Goal: Transaction & Acquisition: Purchase product/service

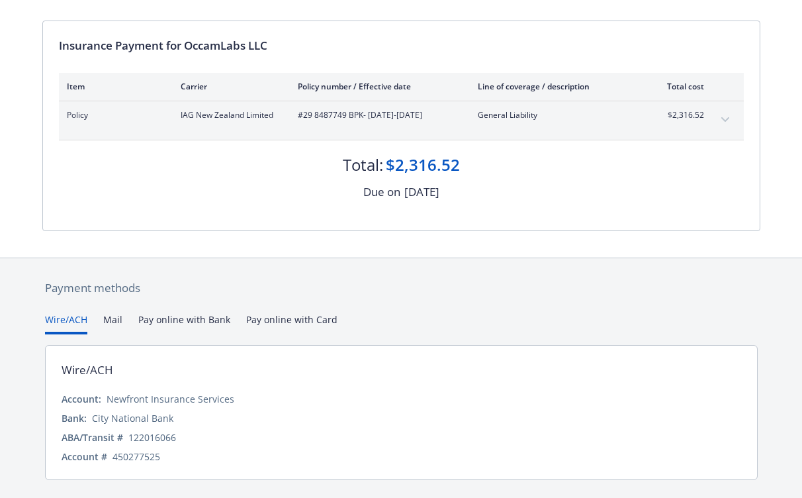
scroll to position [118, 0]
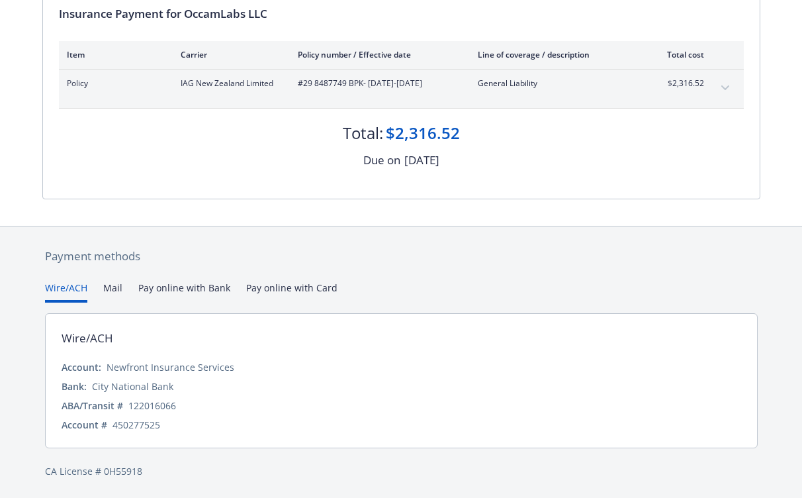
click at [281, 285] on div "Payment methods Wire/ACH Mail Pay online with Bank Pay online with Card Wire/AC…" at bounding box center [401, 362] width 718 height 273
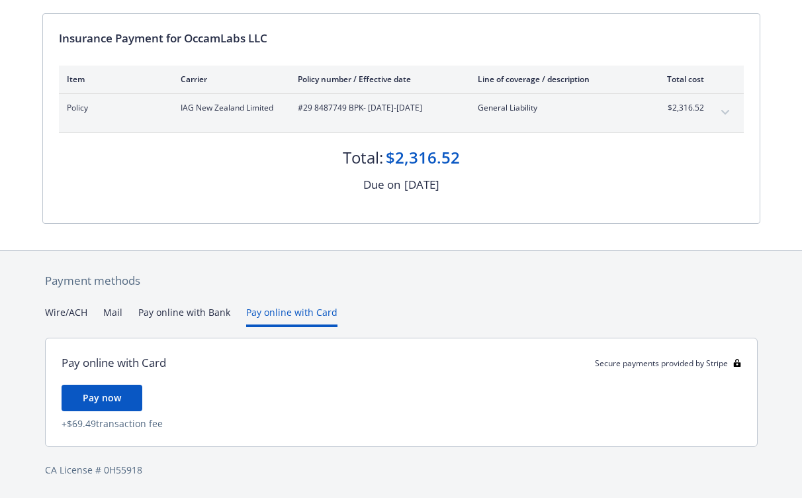
scroll to position [123, 0]
click at [96, 399] on span "Pay now" at bounding box center [102, 399] width 38 height 13
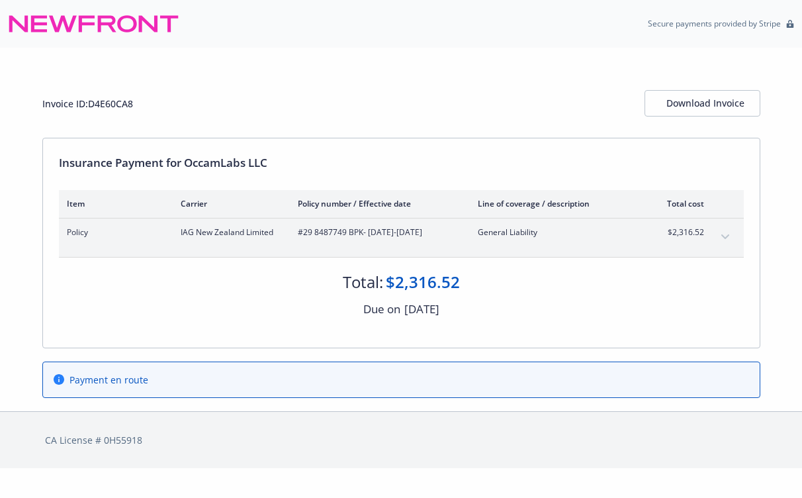
scroll to position [0, 0]
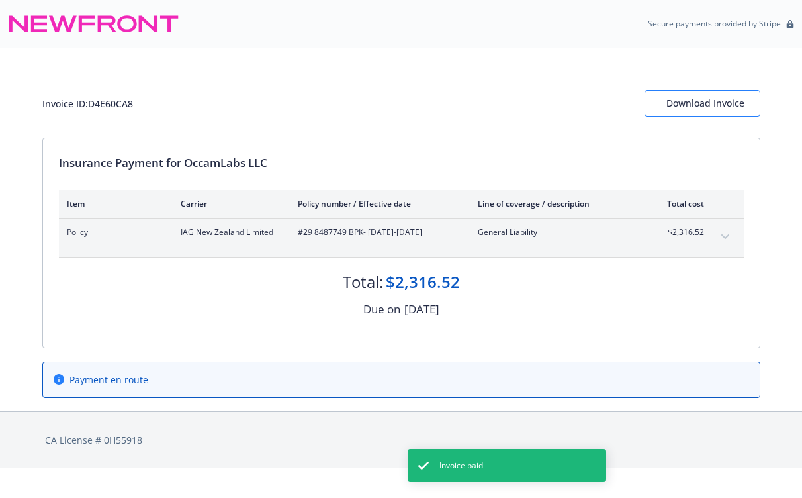
click at [690, 105] on div "Download Invoice" at bounding box center [703, 103] width 72 height 25
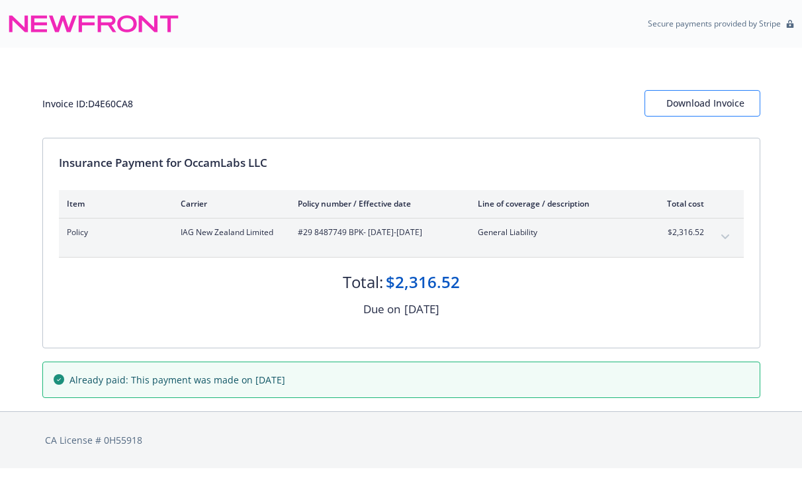
click at [704, 104] on div "Download Invoice" at bounding box center [703, 103] width 72 height 25
